Goal: Communication & Community: Answer question/provide support

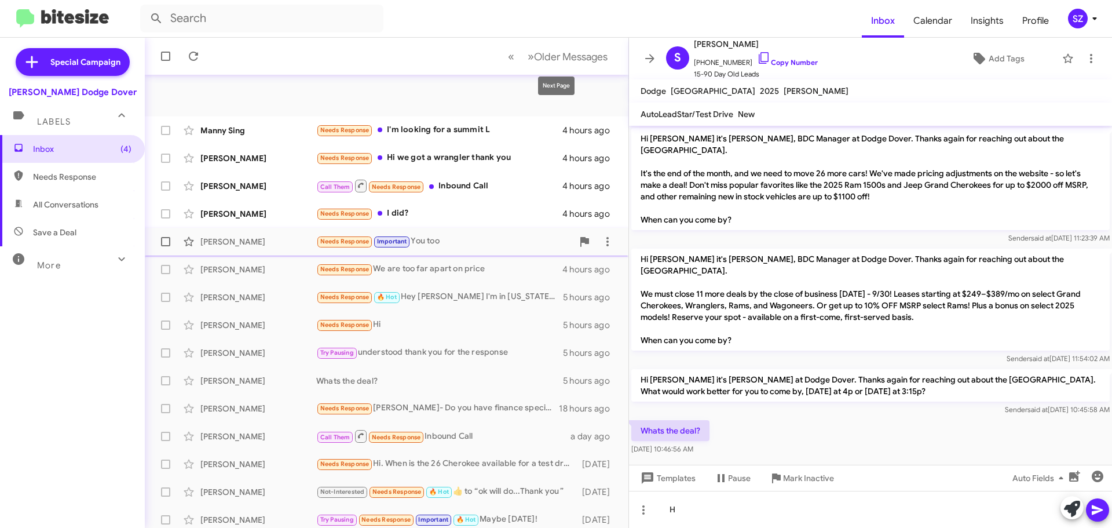
scroll to position [145, 0]
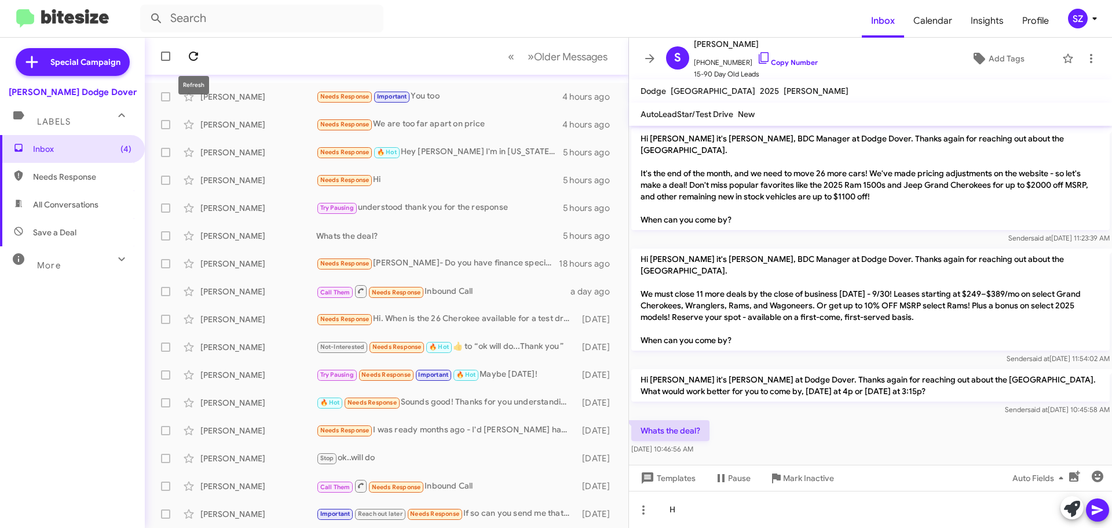
click at [196, 57] on icon at bounding box center [194, 56] width 14 height 14
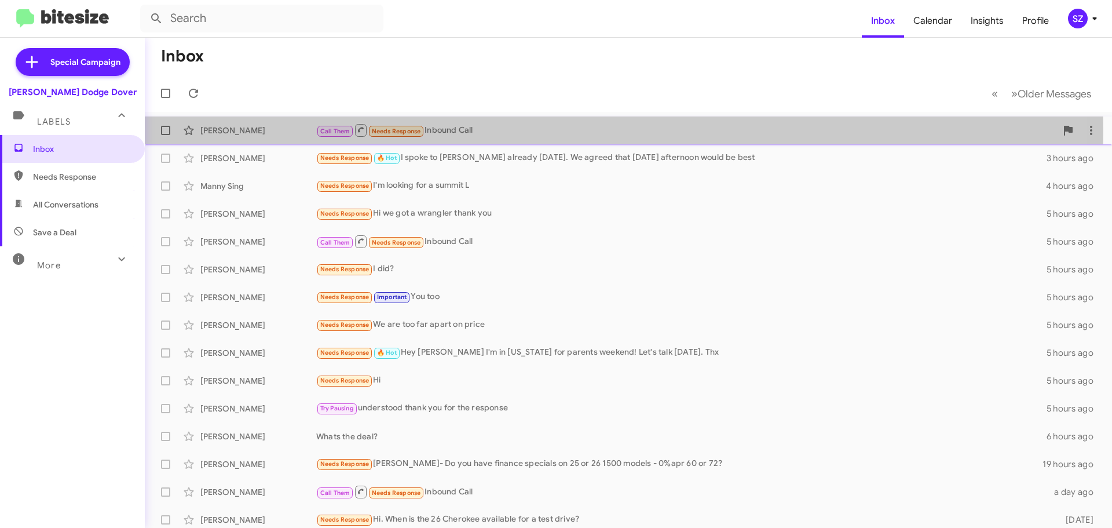
click at [286, 131] on div "[PERSON_NAME]" at bounding box center [258, 131] width 116 height 12
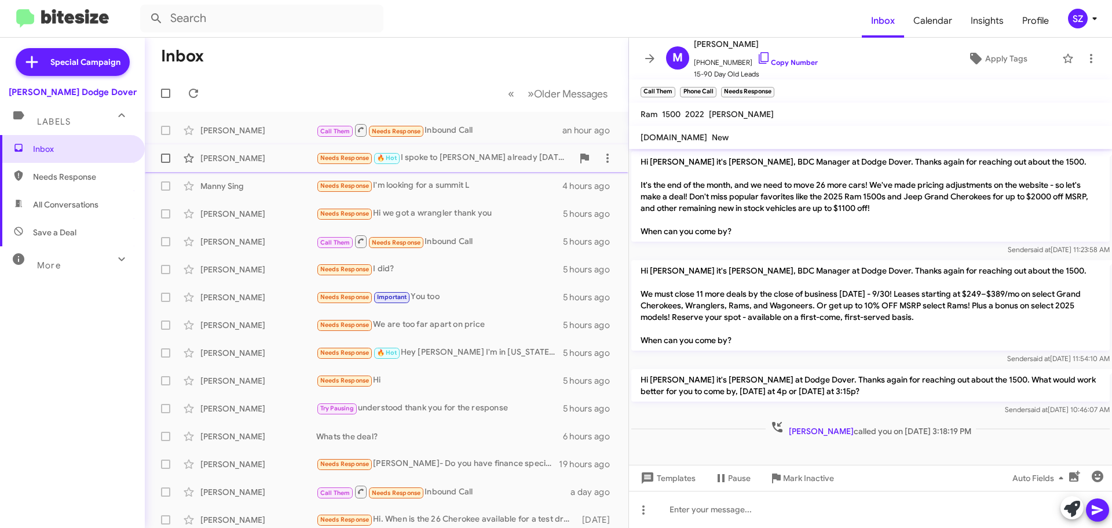
click at [280, 158] on div "[PERSON_NAME]" at bounding box center [258, 158] width 116 height 12
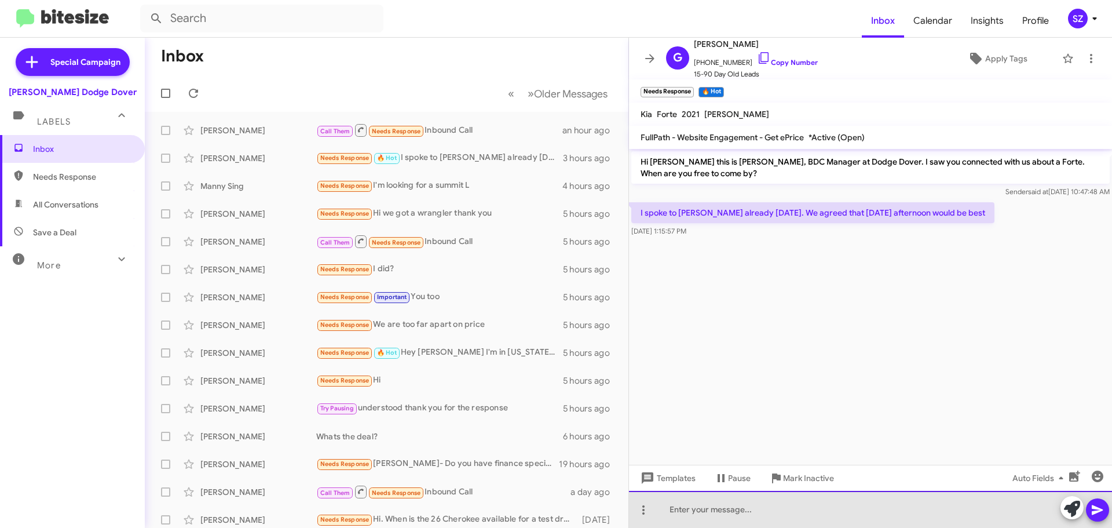
click at [671, 513] on div at bounding box center [870, 509] width 483 height 37
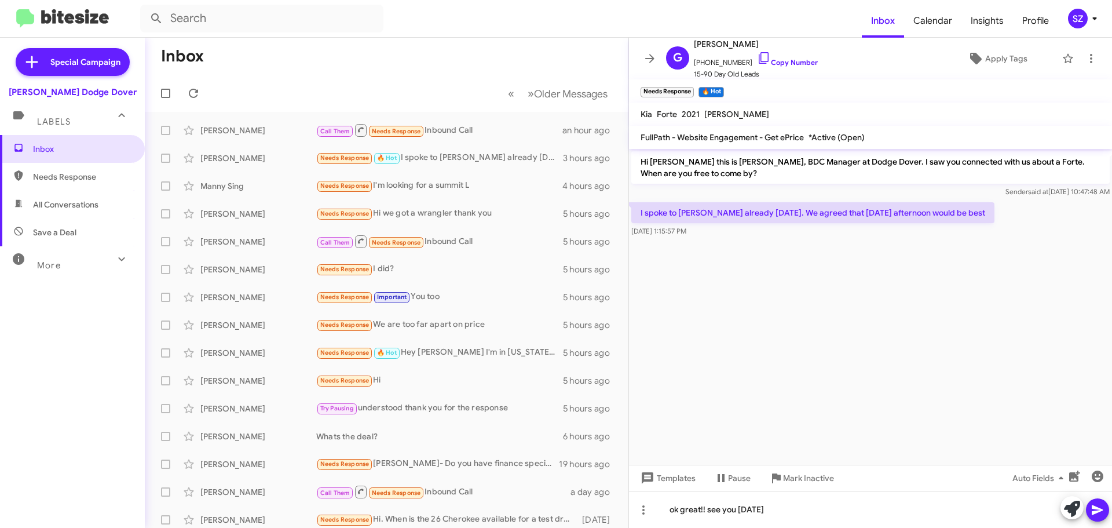
click at [1098, 509] on icon at bounding box center [1097, 510] width 11 height 10
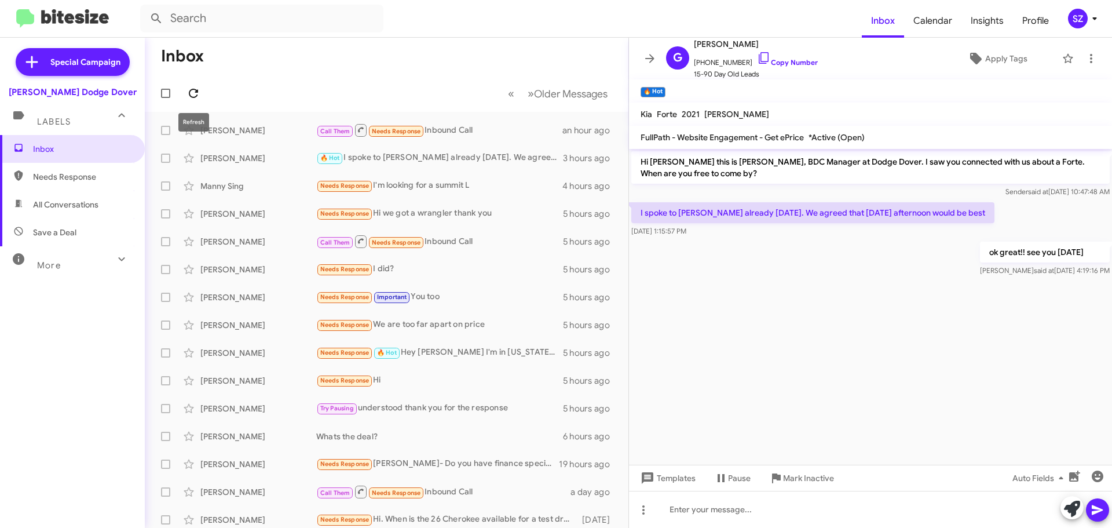
click at [194, 93] on icon at bounding box center [194, 93] width 14 height 14
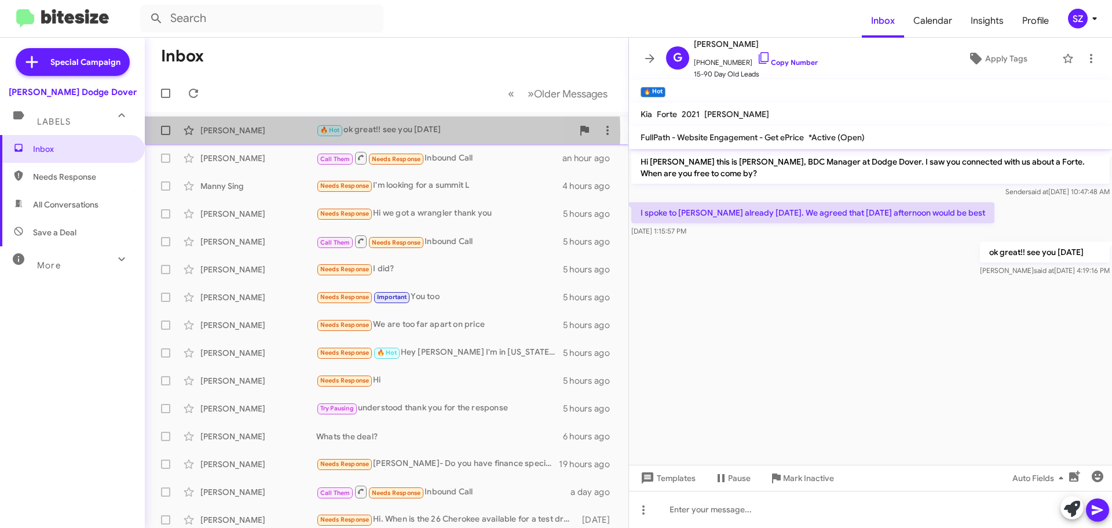
click at [299, 134] on div "[PERSON_NAME]" at bounding box center [258, 131] width 116 height 12
click at [283, 130] on div "[PERSON_NAME]" at bounding box center [258, 131] width 116 height 12
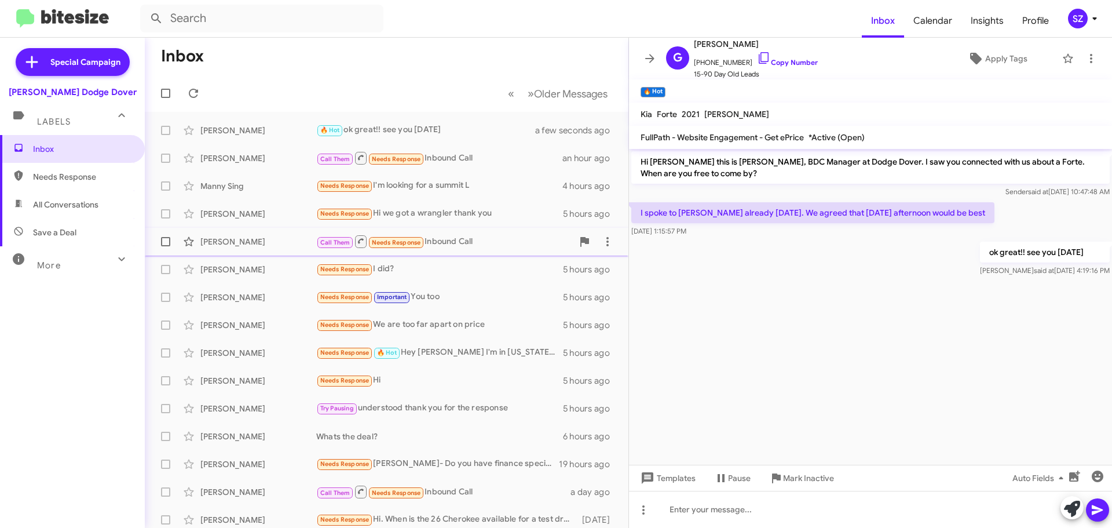
scroll to position [145, 0]
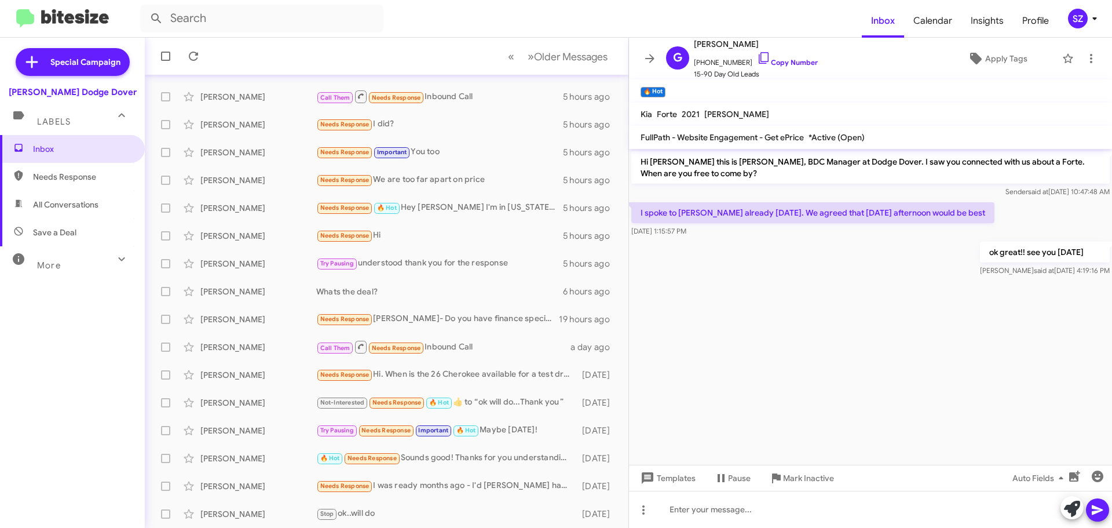
click at [75, 178] on span "Needs Response" at bounding box center [82, 177] width 98 height 12
type input "in:needs-response"
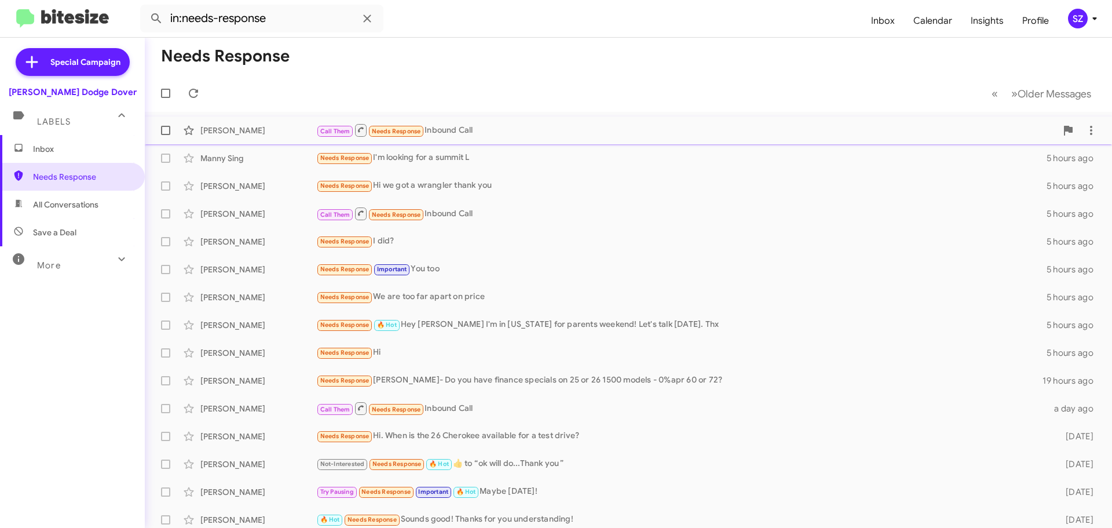
click at [290, 131] on div "[PERSON_NAME]" at bounding box center [258, 131] width 116 height 12
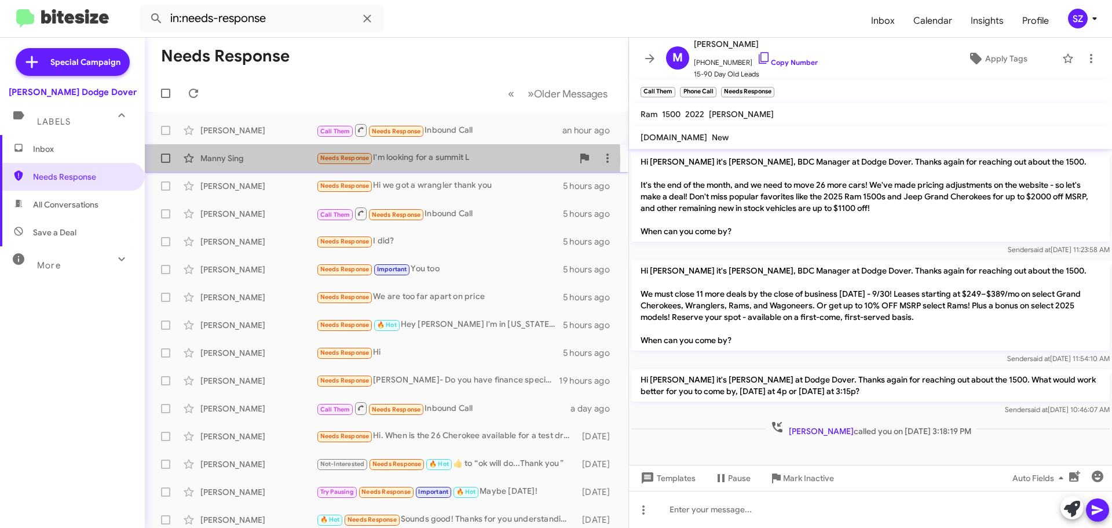
click at [284, 159] on div "Manny Sing" at bounding box center [258, 158] width 116 height 12
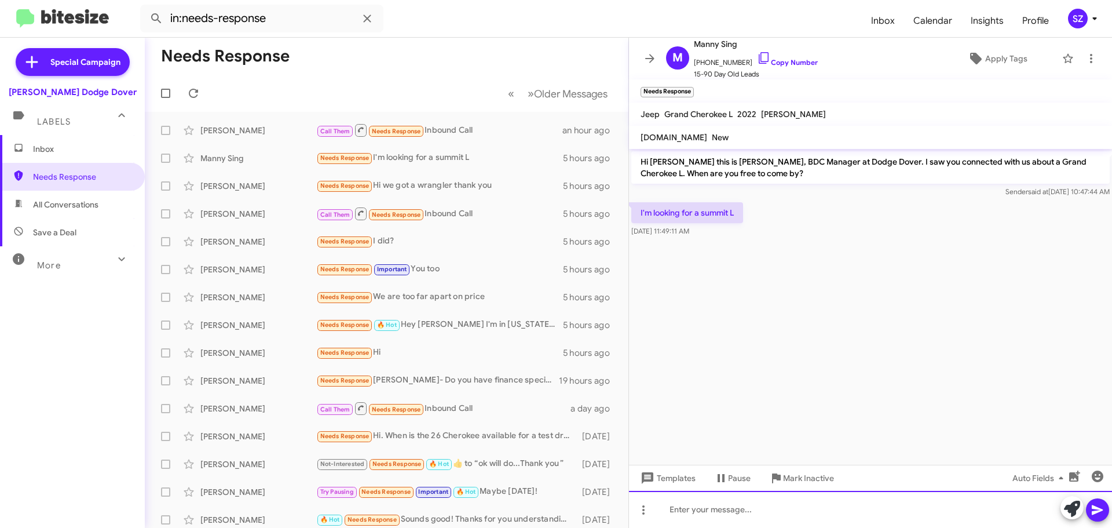
click at [708, 508] on div at bounding box center [870, 509] width 483 height 37
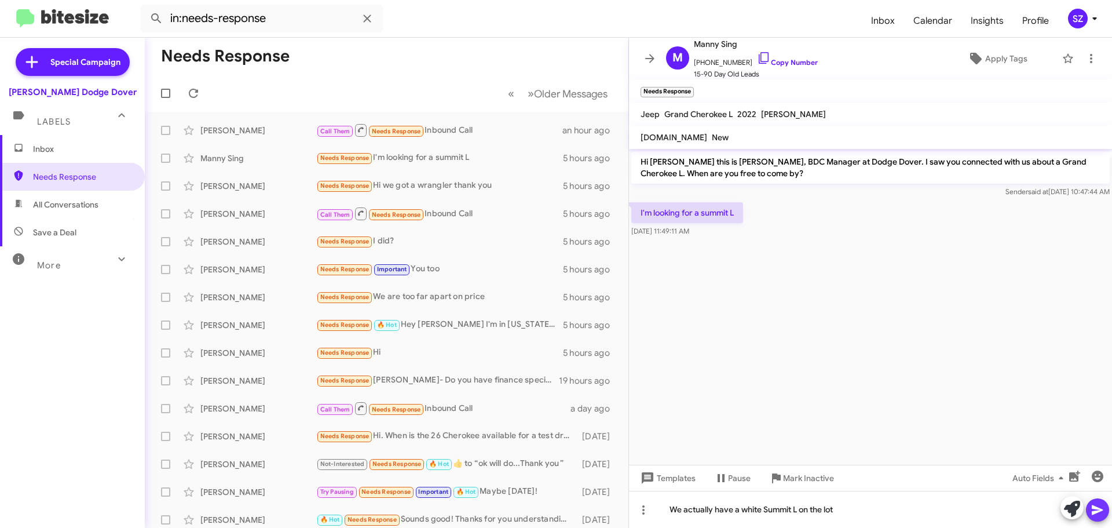
click at [1102, 514] on icon at bounding box center [1098, 510] width 14 height 14
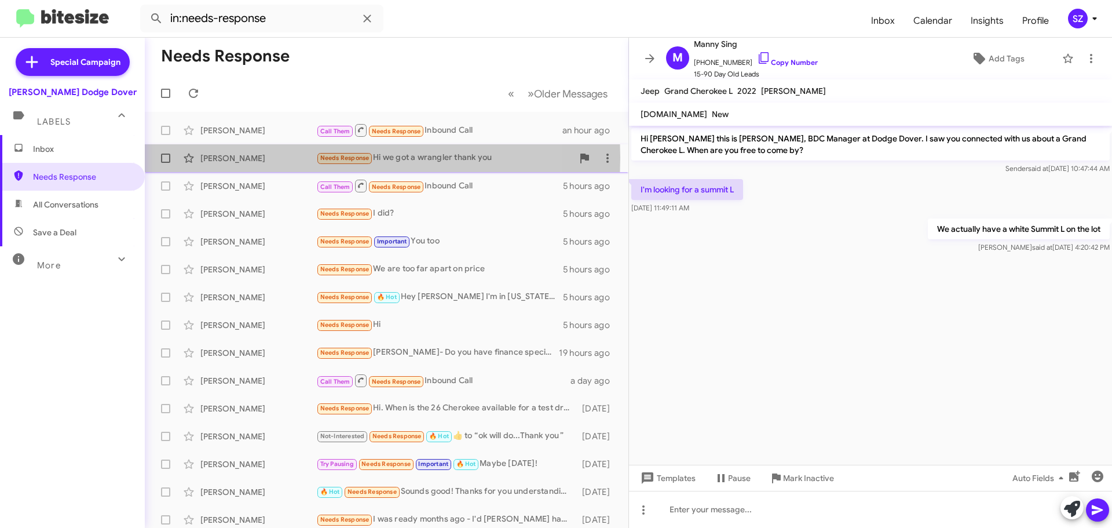
click at [297, 158] on div "[PERSON_NAME]" at bounding box center [258, 158] width 116 height 12
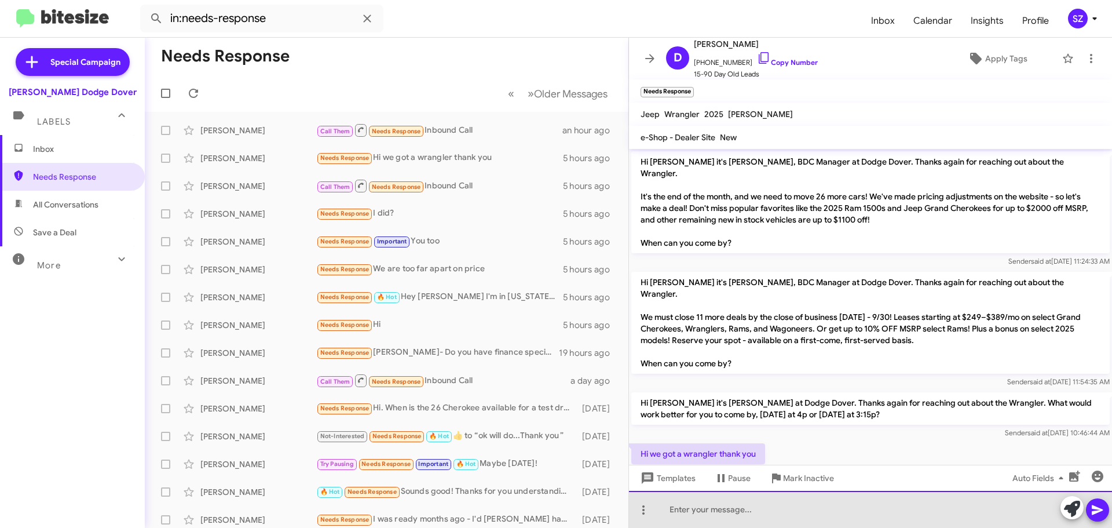
click at [663, 512] on div at bounding box center [870, 509] width 483 height 37
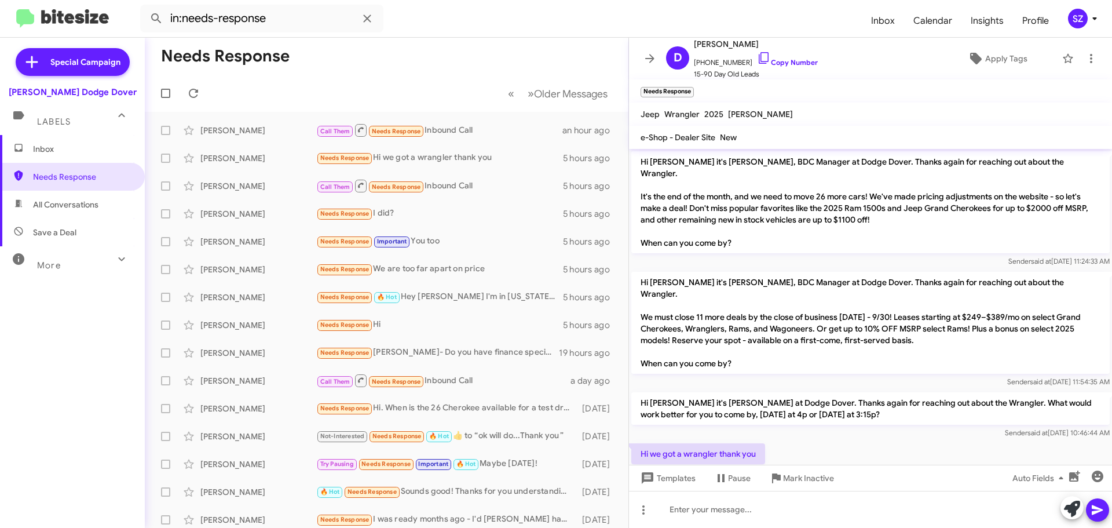
click at [896, 445] on div "Hi we got a wrangler thank you [DATE] 11:41:31 AM" at bounding box center [870, 460] width 483 height 39
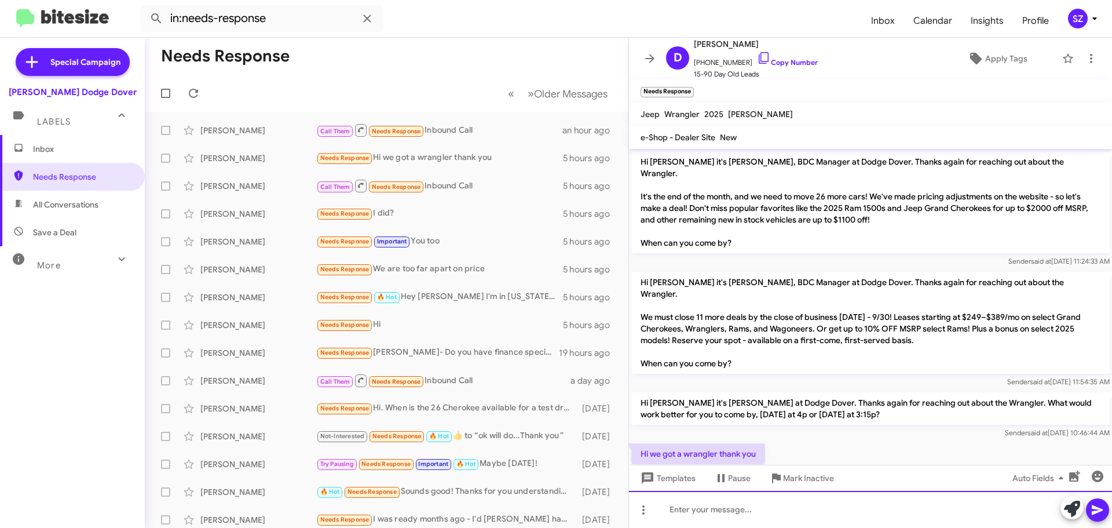
click at [662, 516] on div at bounding box center [870, 509] width 483 height 37
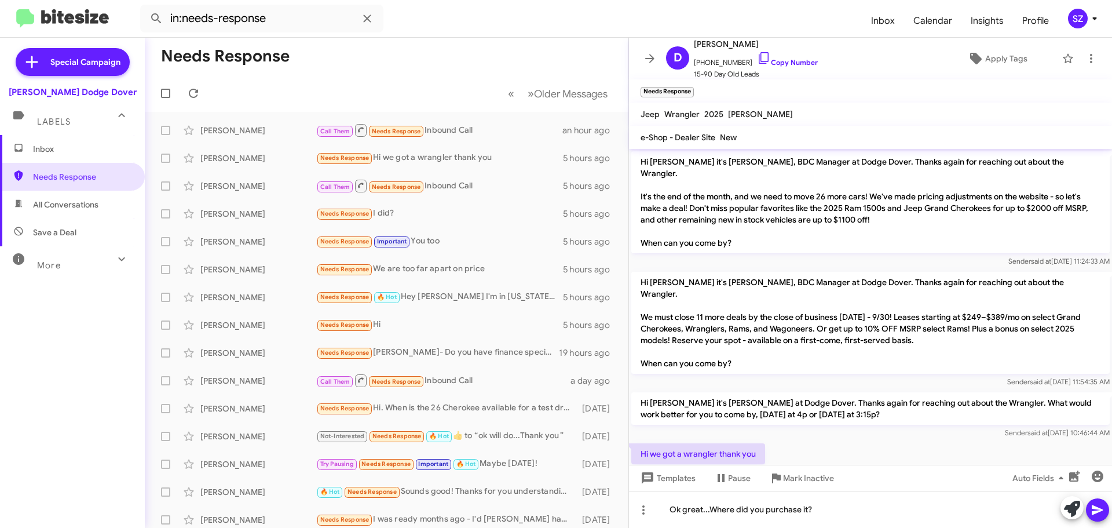
click at [1101, 509] on icon at bounding box center [1097, 510] width 11 height 10
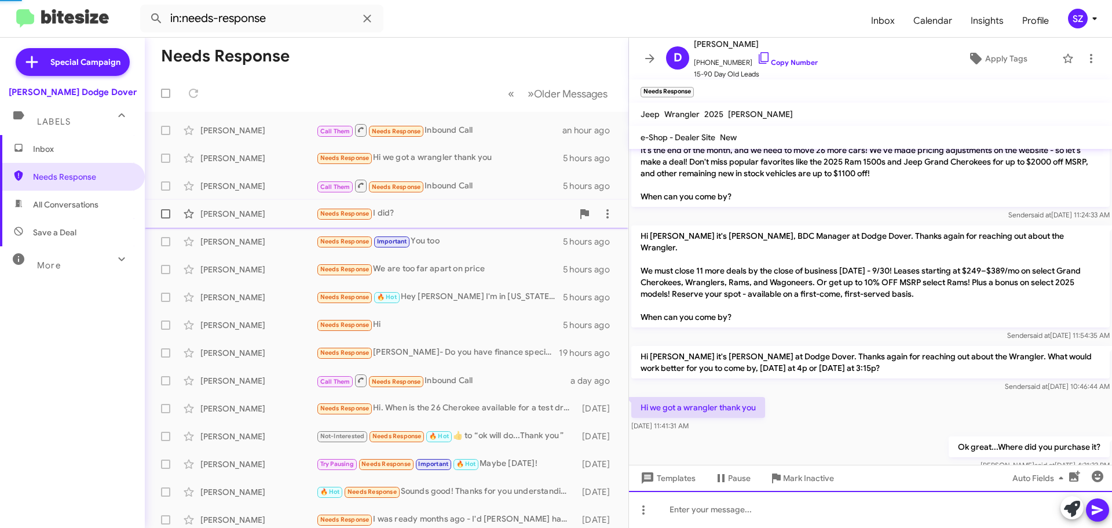
scroll to position [23, 0]
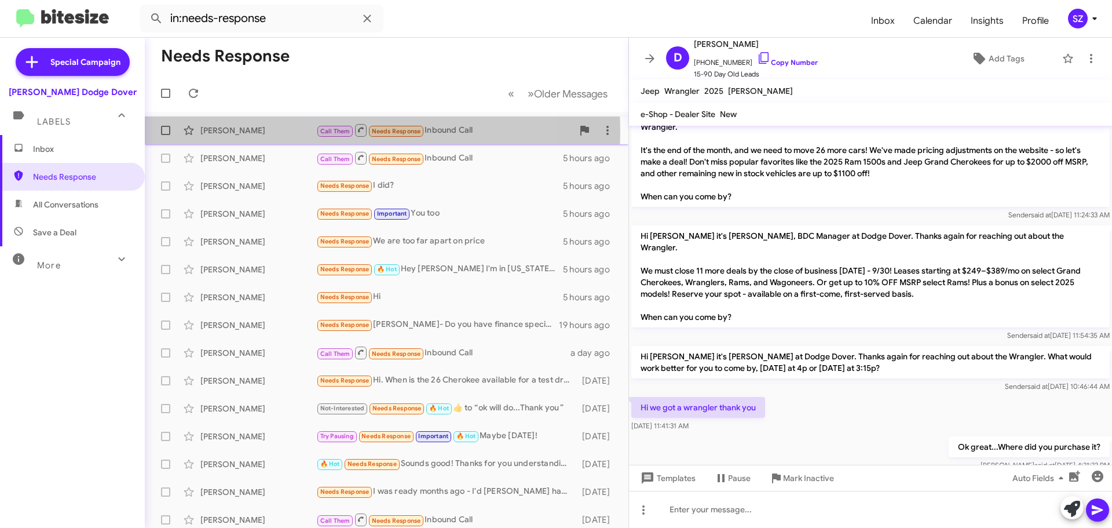
click at [294, 131] on div "[PERSON_NAME]" at bounding box center [258, 131] width 116 height 12
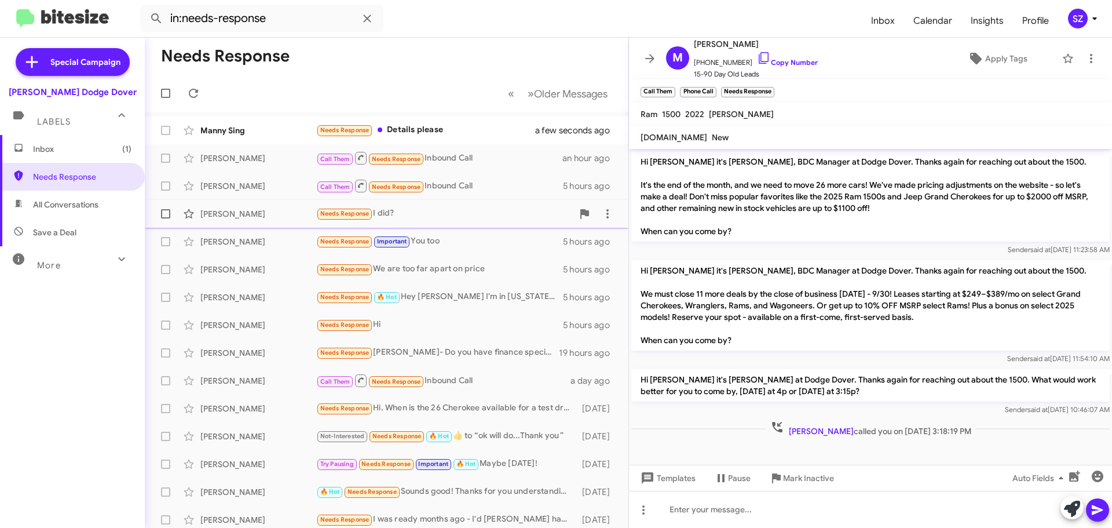
click at [290, 216] on div "[PERSON_NAME]" at bounding box center [258, 214] width 116 height 12
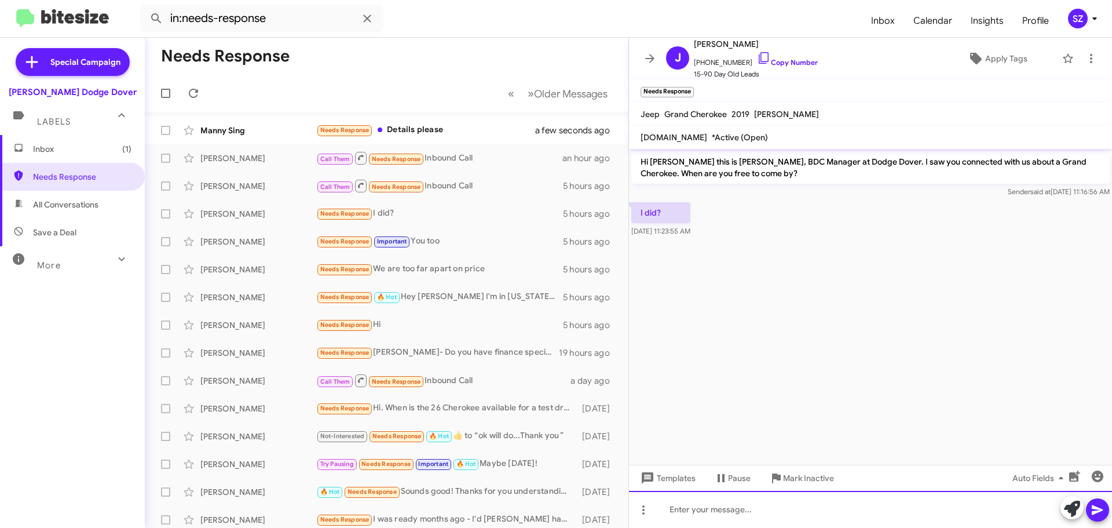
click at [681, 507] on div at bounding box center [870, 509] width 483 height 37
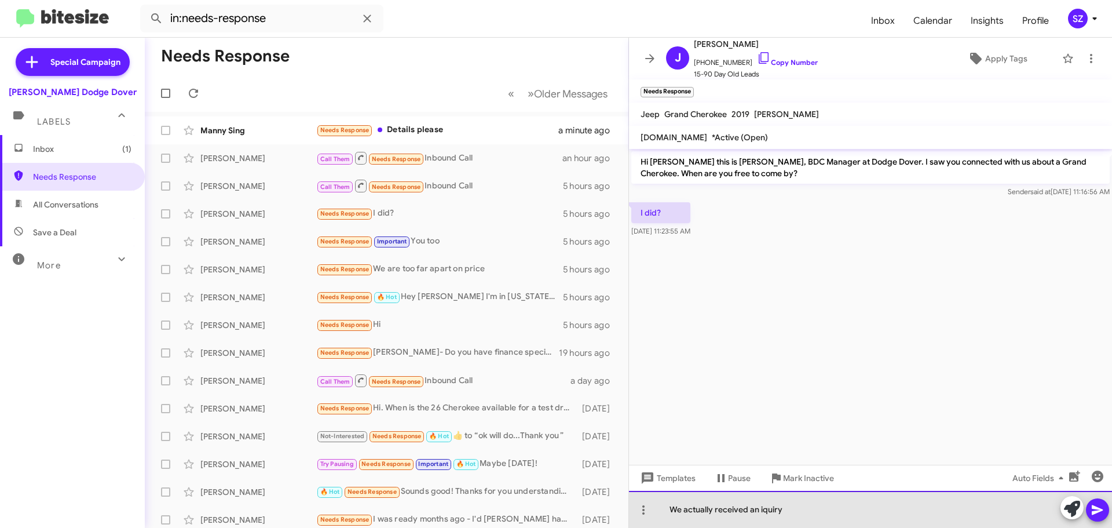
click at [773, 511] on div "We actually received an iquiry" at bounding box center [870, 509] width 483 height 37
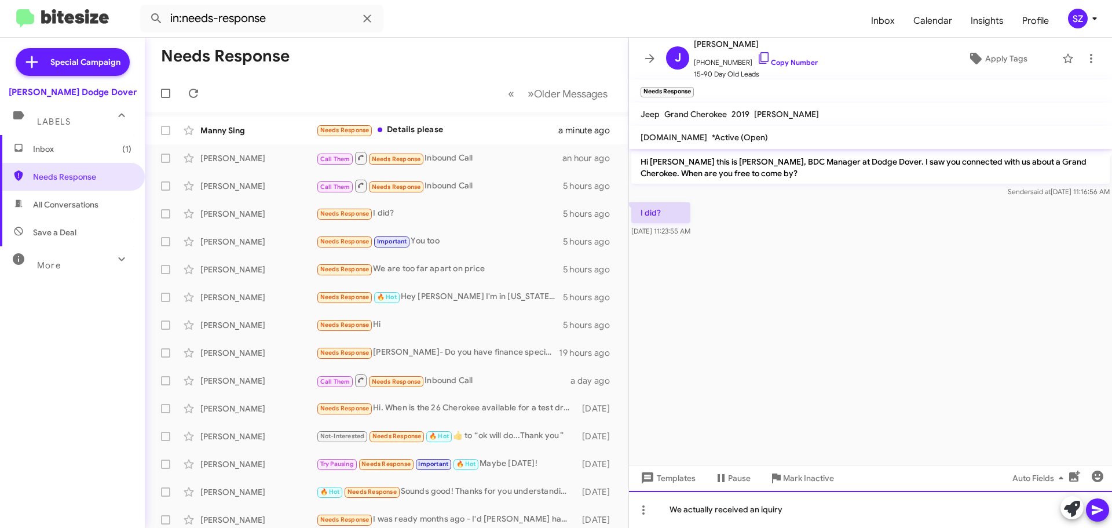
click at [762, 509] on div "We actually received an iquiry" at bounding box center [870, 509] width 483 height 37
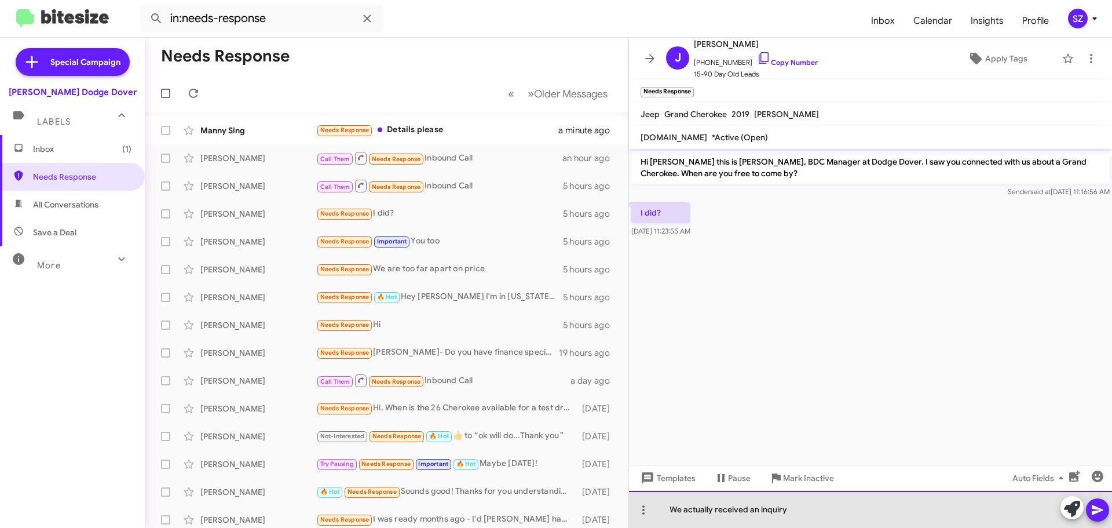
click at [794, 514] on div "We actually received an inquiry" at bounding box center [870, 509] width 483 height 37
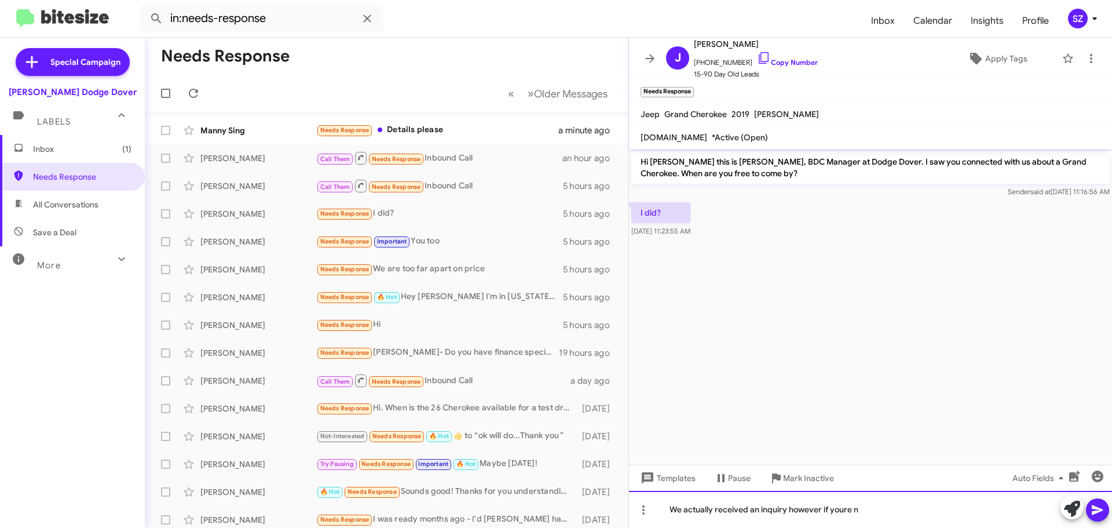
click at [846, 513] on div "We actually received an inquiry however if youre n" at bounding box center [870, 509] width 483 height 37
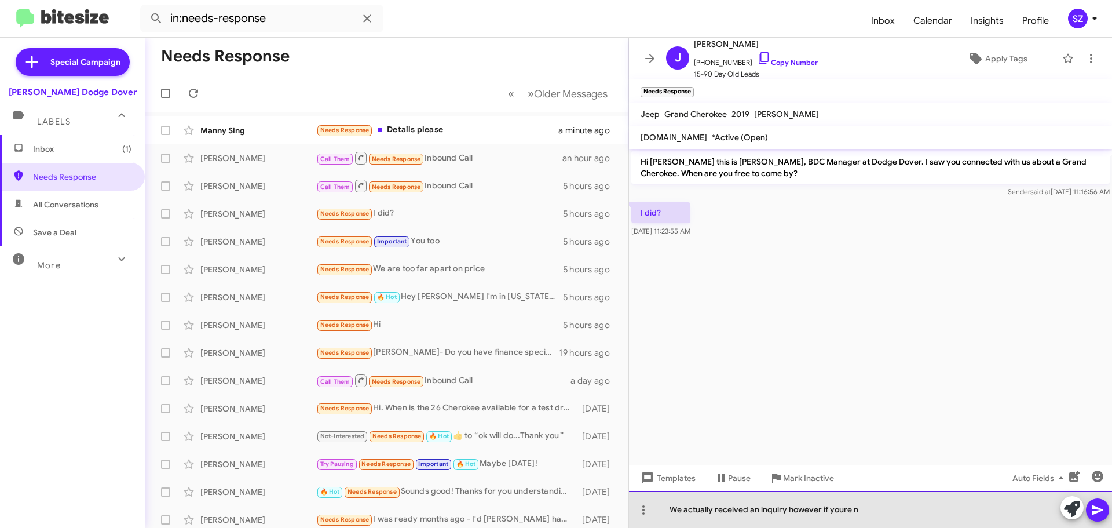
click at [842, 511] on div "We actually received an inquiry however if youre n" at bounding box center [870, 509] width 483 height 37
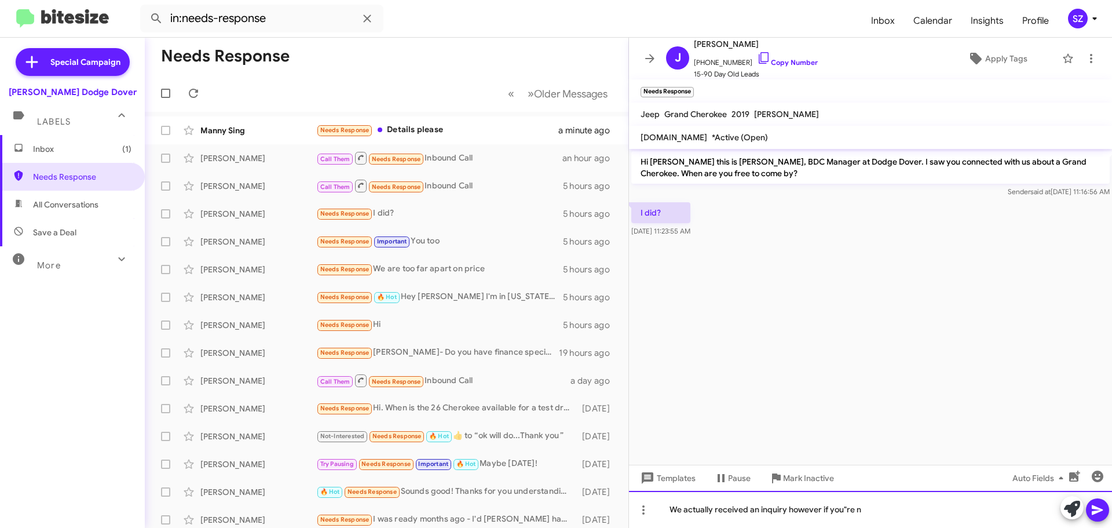
click at [862, 508] on div "We actually received an inquiry however if you"re n" at bounding box center [870, 509] width 483 height 37
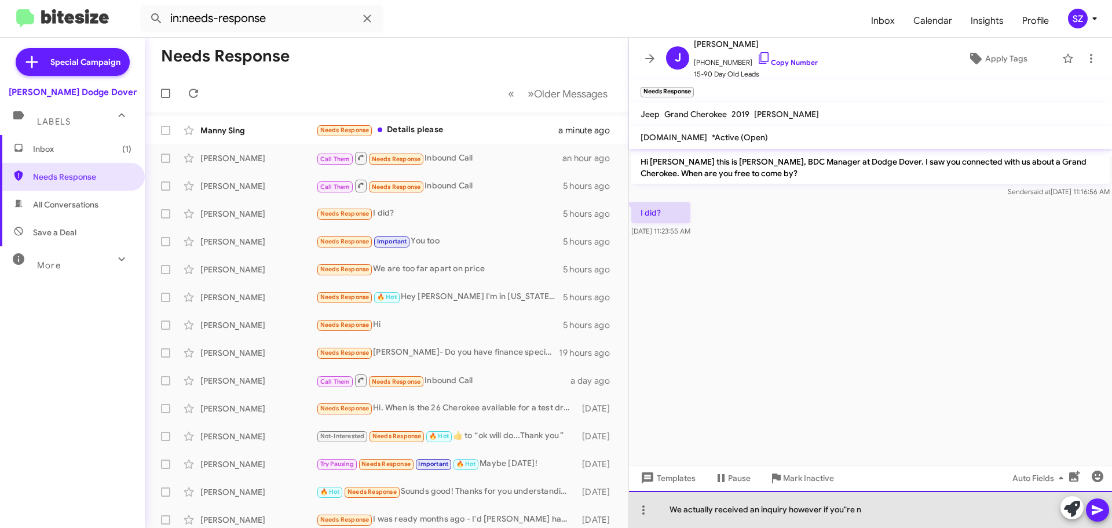
click at [842, 509] on div "We actually received an inquiry however if you"re n" at bounding box center [870, 509] width 483 height 37
click at [858, 504] on div "We actually received an inquiry however if you're n" at bounding box center [870, 509] width 483 height 37
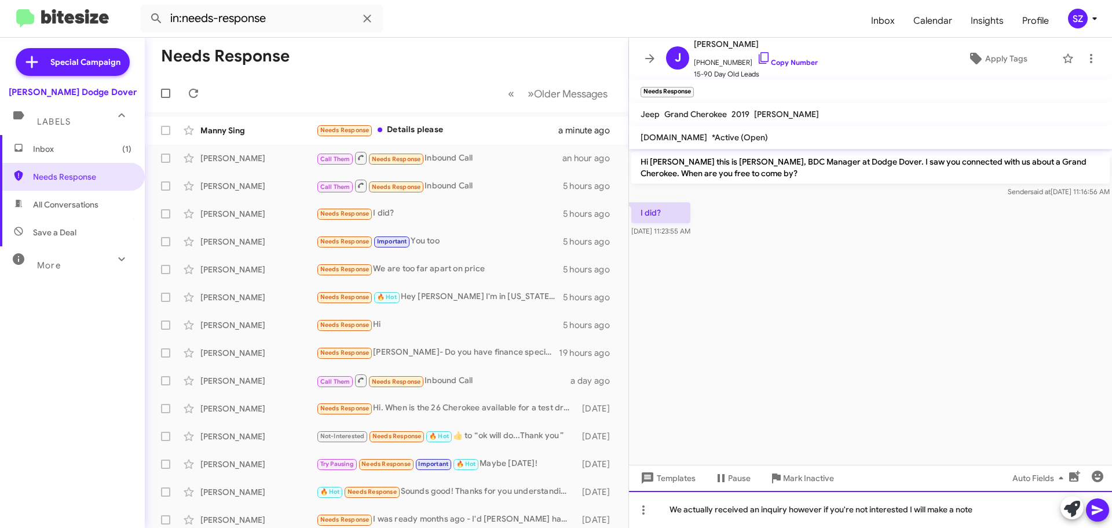
click at [785, 509] on div "We actually received an inquiry however if you're not interested I will make a …" at bounding box center [870, 509] width 483 height 37
click at [976, 510] on div "We actually received an inquiry, however if you're not interested I will make a…" at bounding box center [870, 509] width 483 height 37
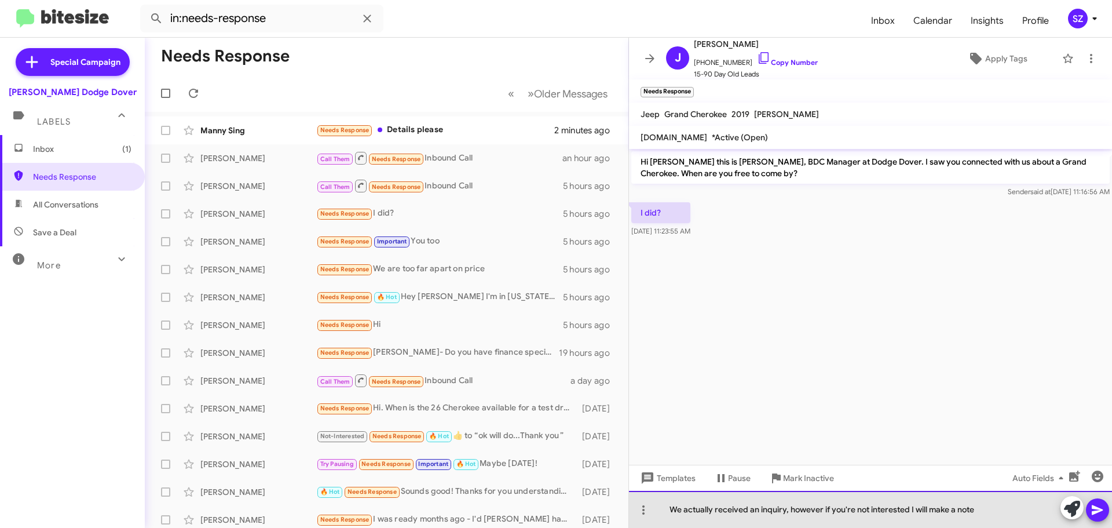
click at [952, 510] on div "We actually received an inquiry, however if you're not interested I will make a…" at bounding box center [870, 509] width 483 height 37
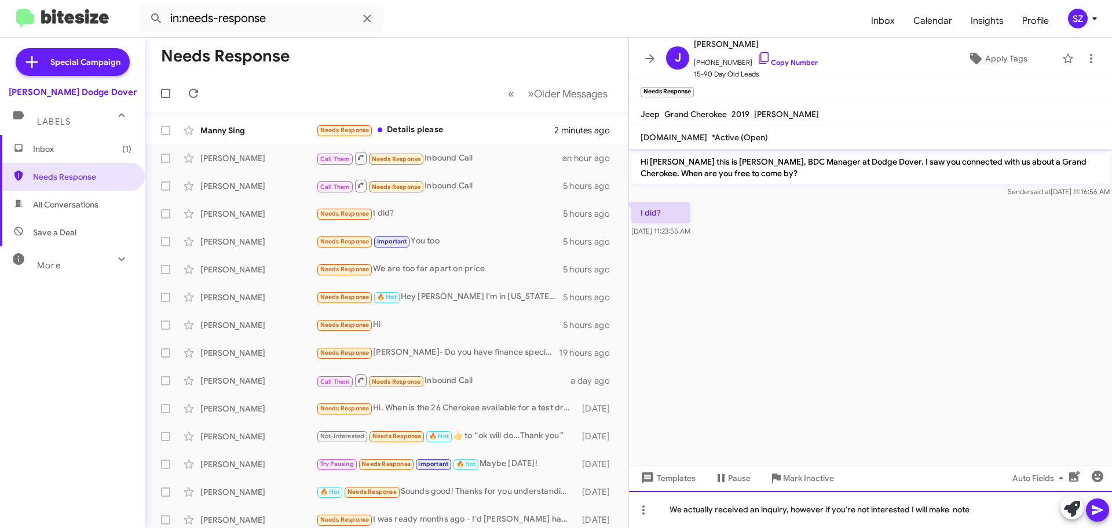
click at [973, 511] on div "We actually received an inquiry, however if you're not interested I will make n…" at bounding box center [870, 509] width 483 height 37
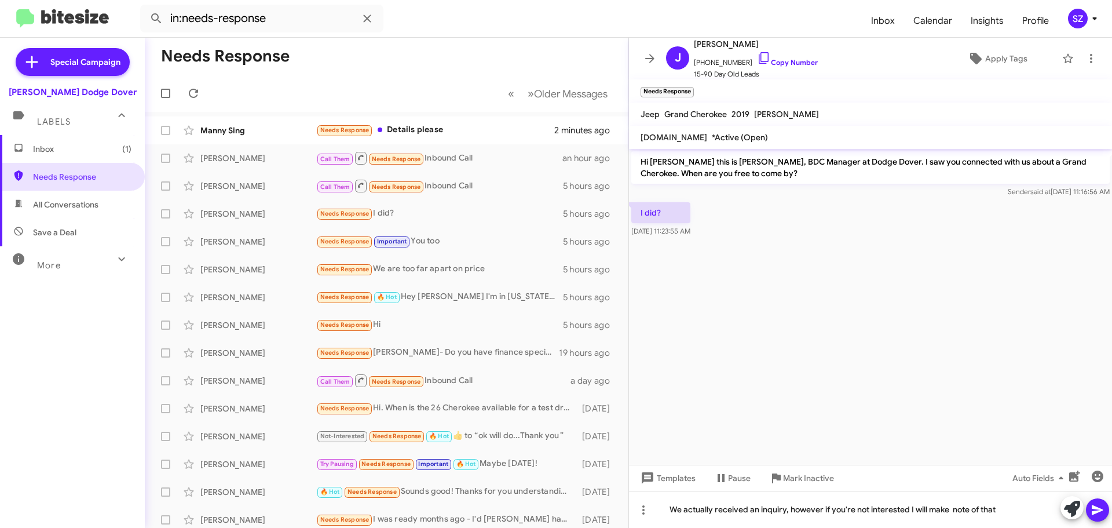
click at [1097, 510] on icon at bounding box center [1097, 510] width 11 height 10
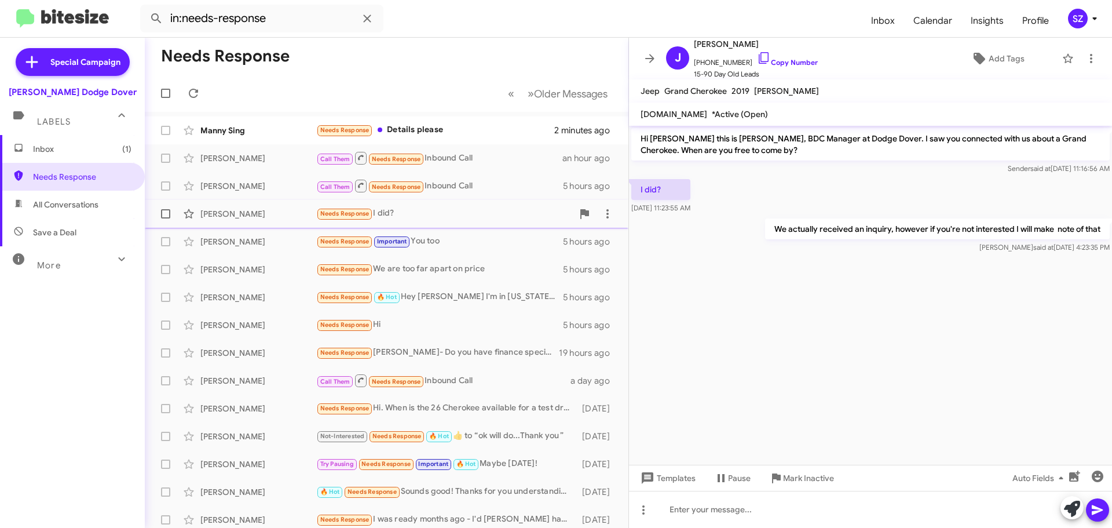
click at [287, 209] on div "[PERSON_NAME]" at bounding box center [258, 214] width 116 height 12
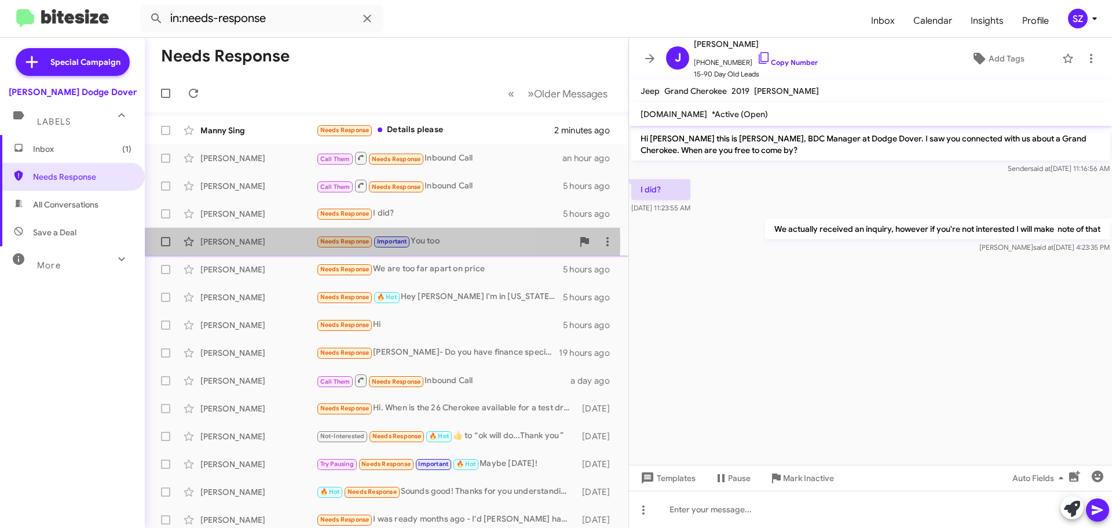
click at [284, 242] on div "[PERSON_NAME]" at bounding box center [258, 242] width 116 height 12
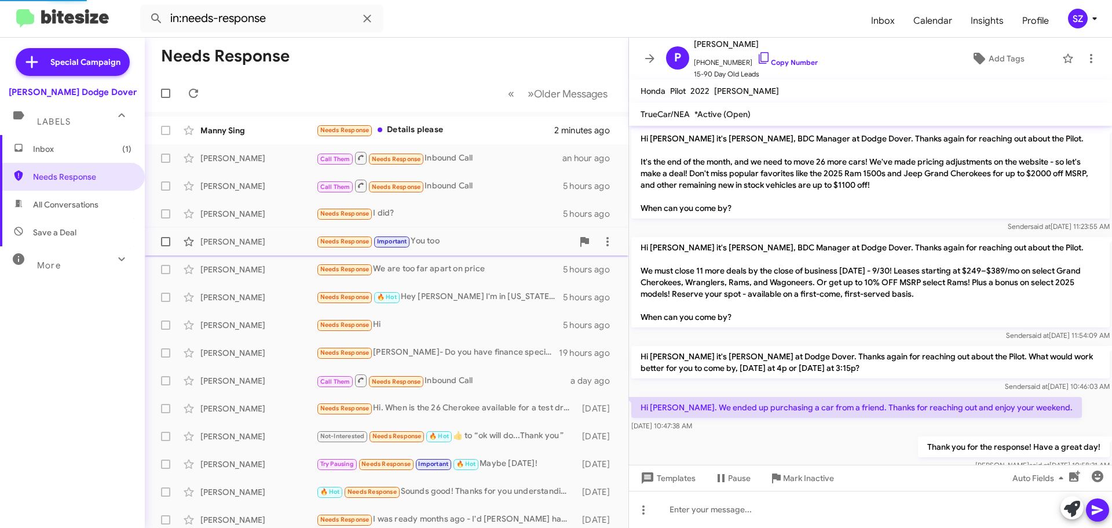
scroll to position [108, 0]
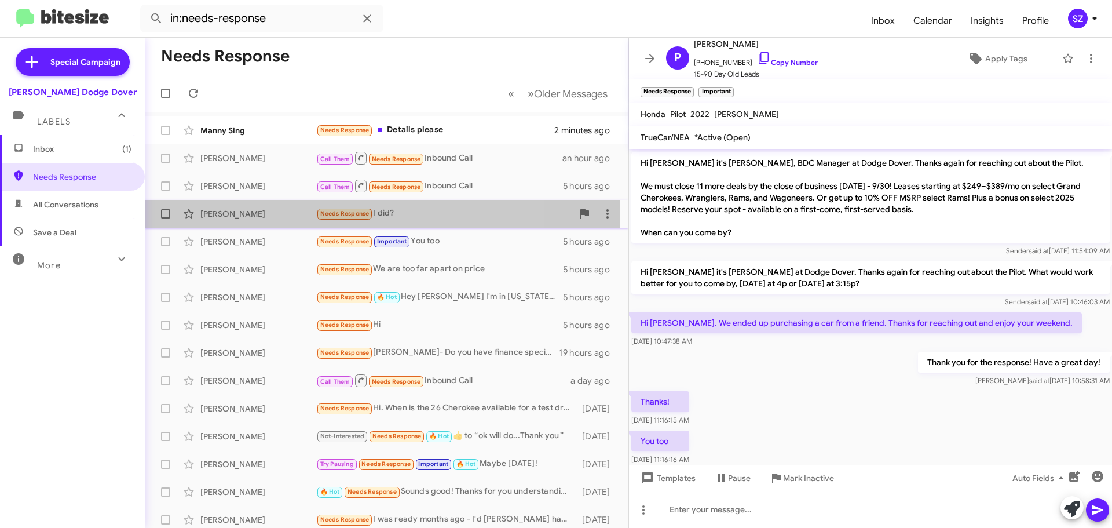
click at [288, 213] on div "[PERSON_NAME]" at bounding box center [258, 214] width 116 height 12
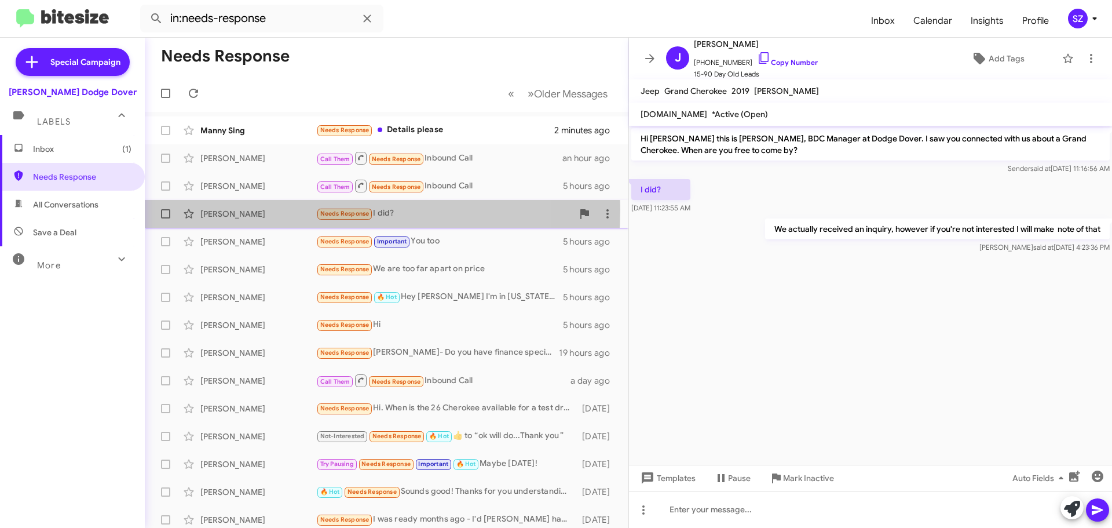
click at [291, 209] on div "[PERSON_NAME]" at bounding box center [258, 214] width 116 height 12
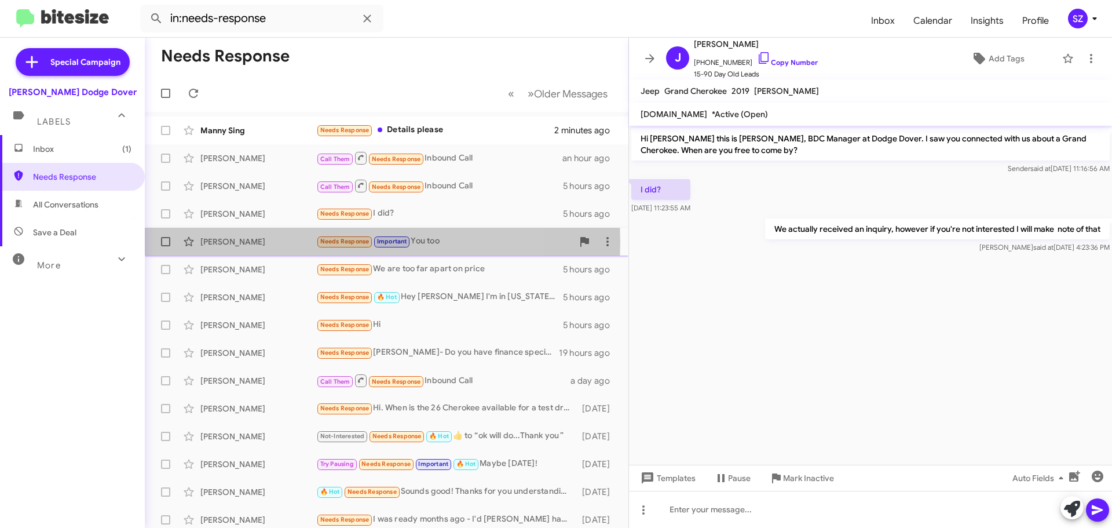
click at [288, 242] on div "[PERSON_NAME]" at bounding box center [258, 242] width 116 height 12
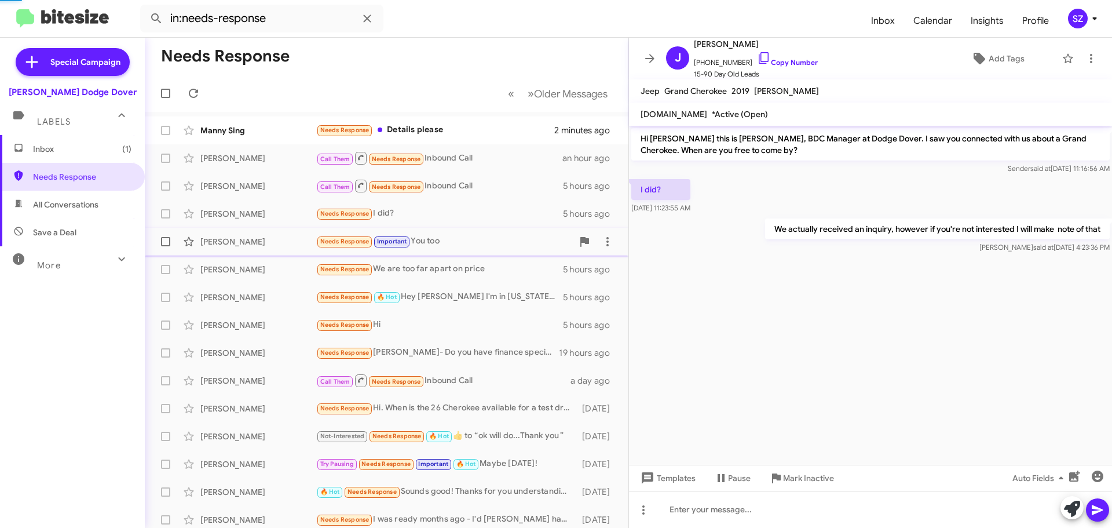
scroll to position [108, 0]
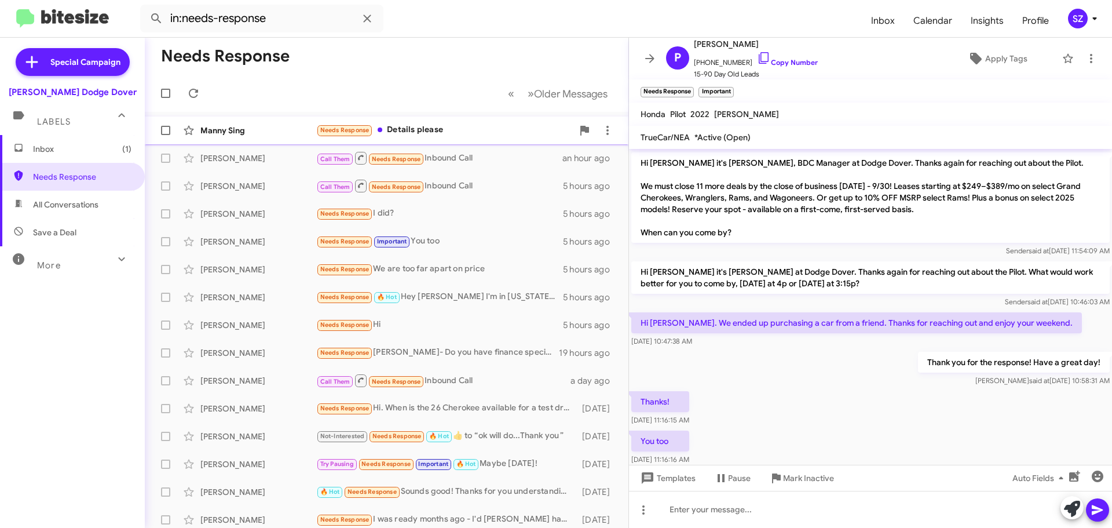
click at [299, 130] on div "Manny Sing" at bounding box center [258, 131] width 116 height 12
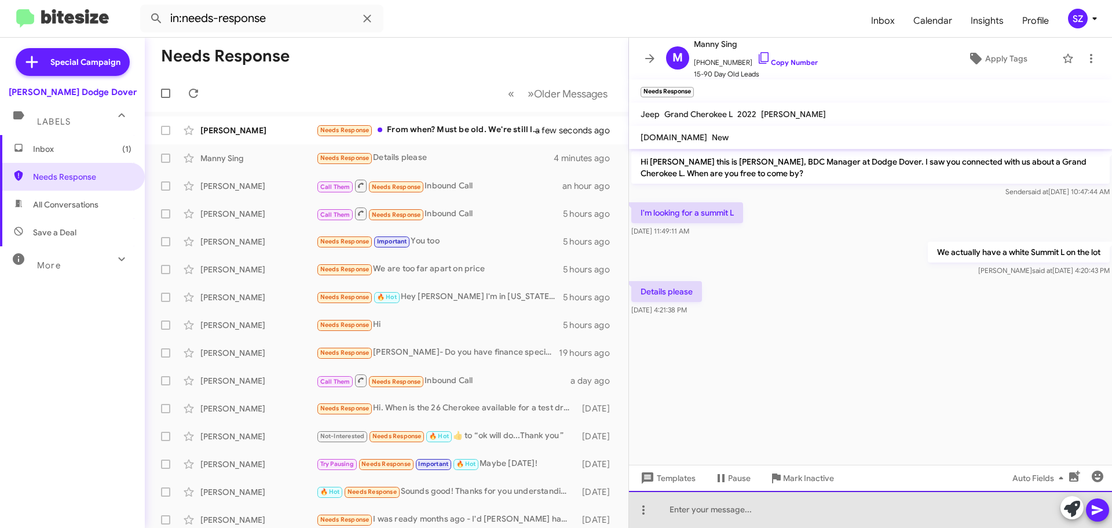
click at [661, 513] on div at bounding box center [870, 509] width 483 height 37
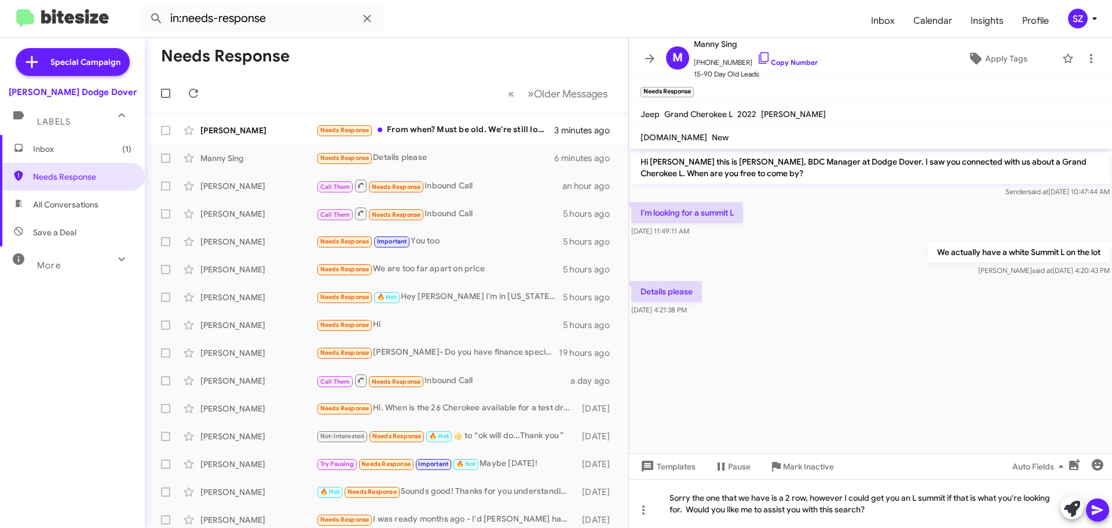
click at [1097, 507] on icon at bounding box center [1097, 510] width 11 height 10
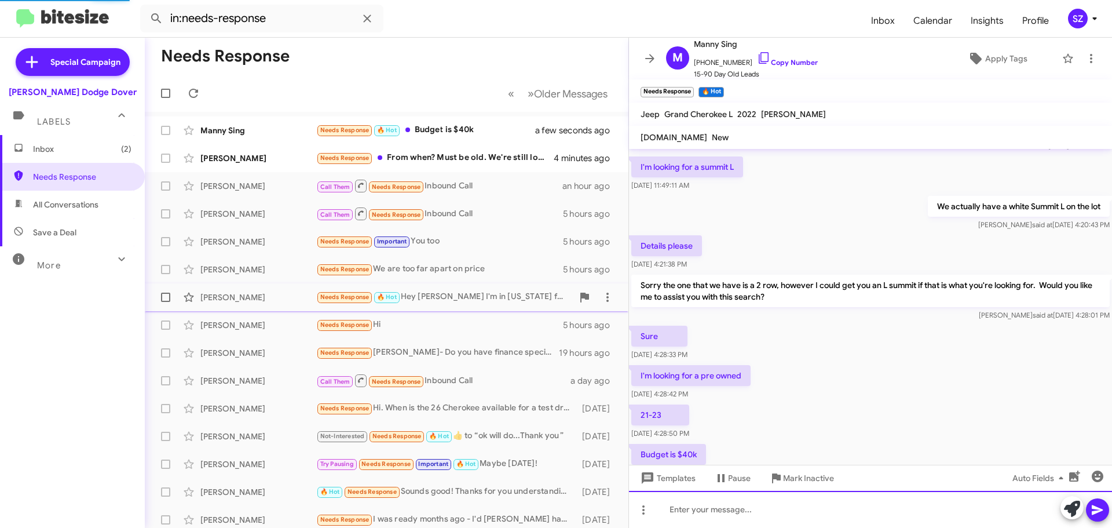
scroll to position [88, 0]
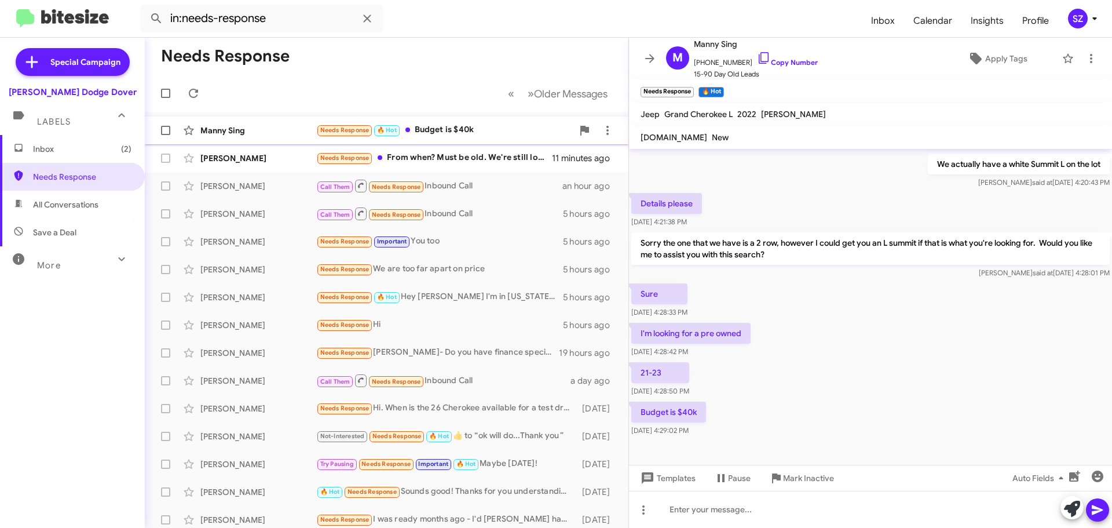
click at [276, 131] on div "Manny Sing" at bounding box center [258, 131] width 116 height 12
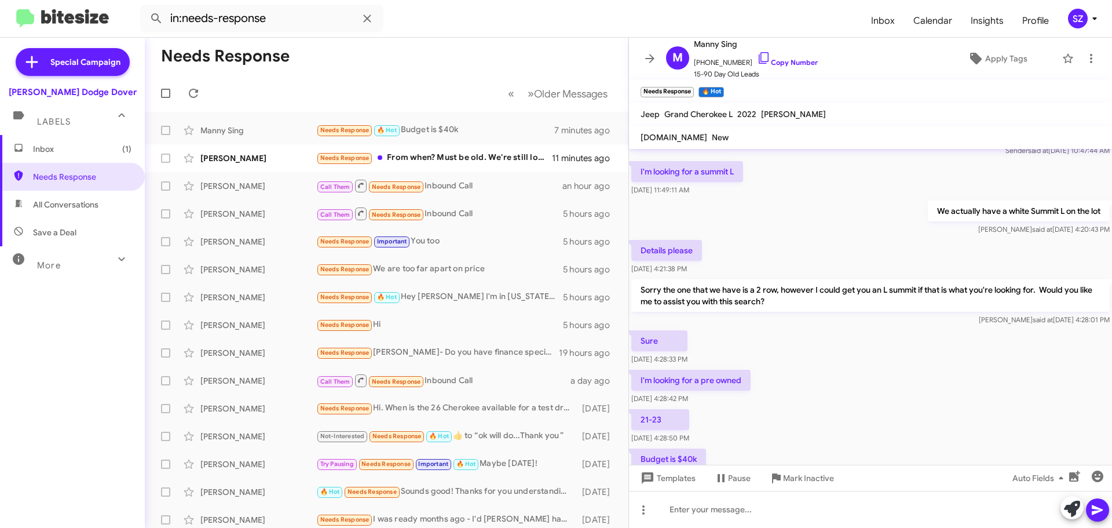
scroll to position [0, 0]
